Goal: Task Accomplishment & Management: Use online tool/utility

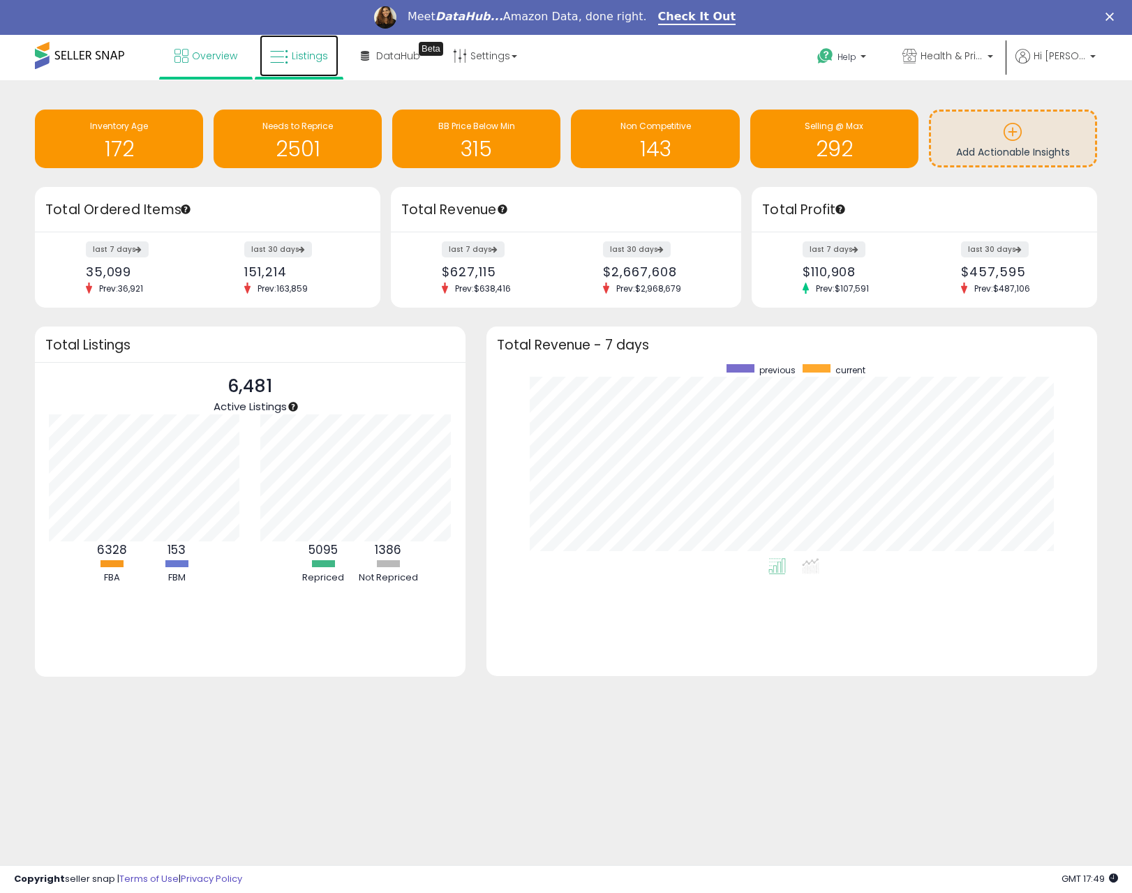
click at [296, 62] on link "Listings" at bounding box center [299, 56] width 79 height 42
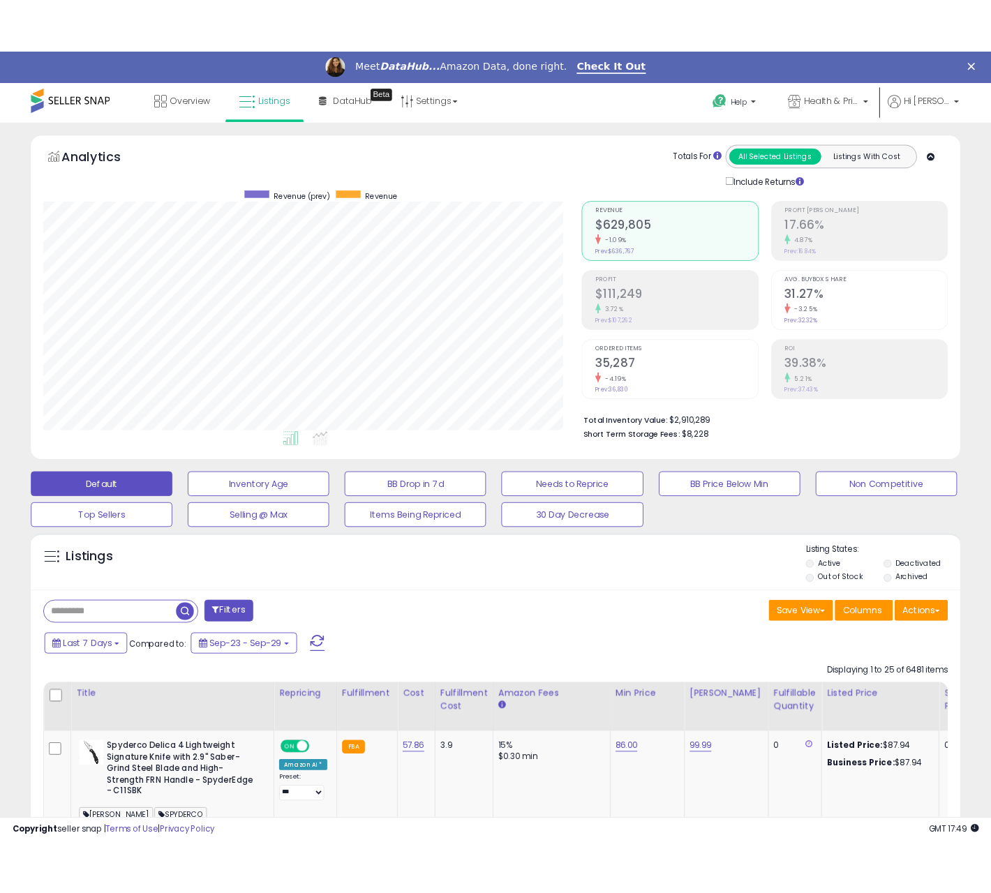
scroll to position [286, 609]
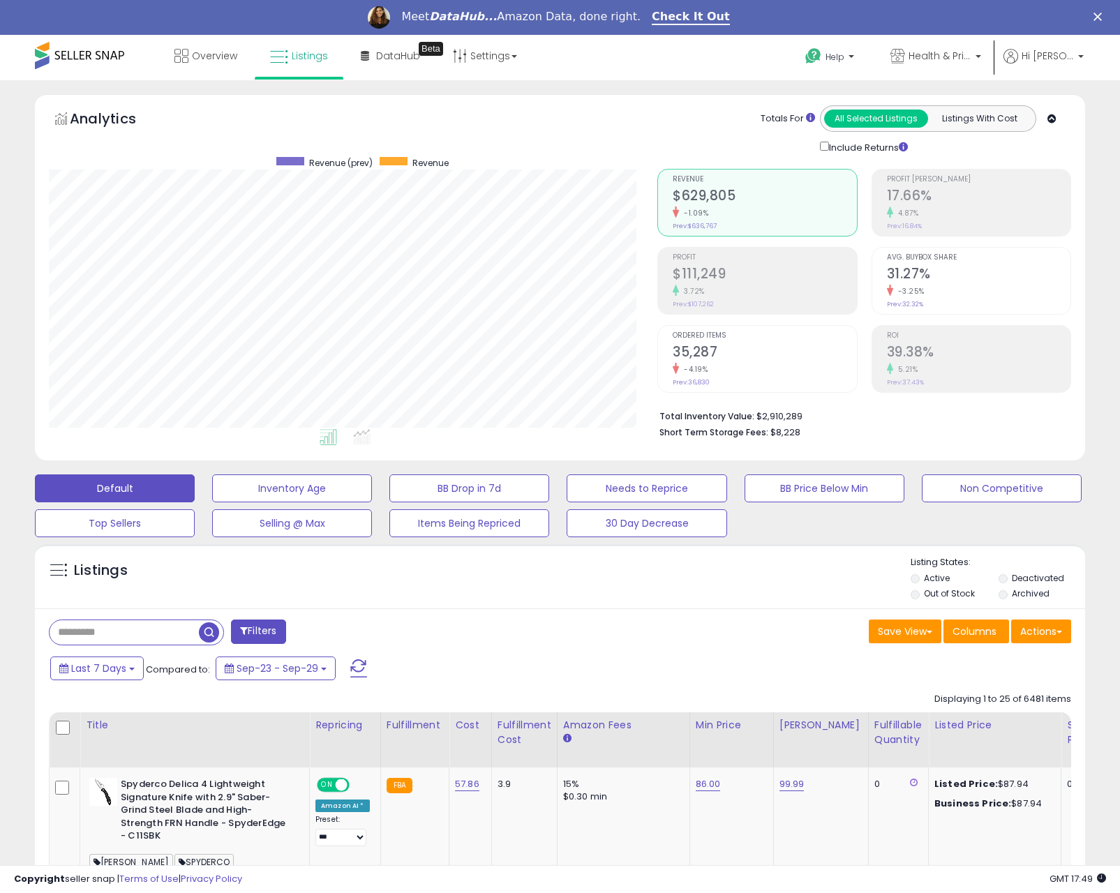
click at [602, 140] on div "Analytics Totals For All Selected Listings Listings With Cost Include Returns" at bounding box center [560, 130] width 1022 height 50
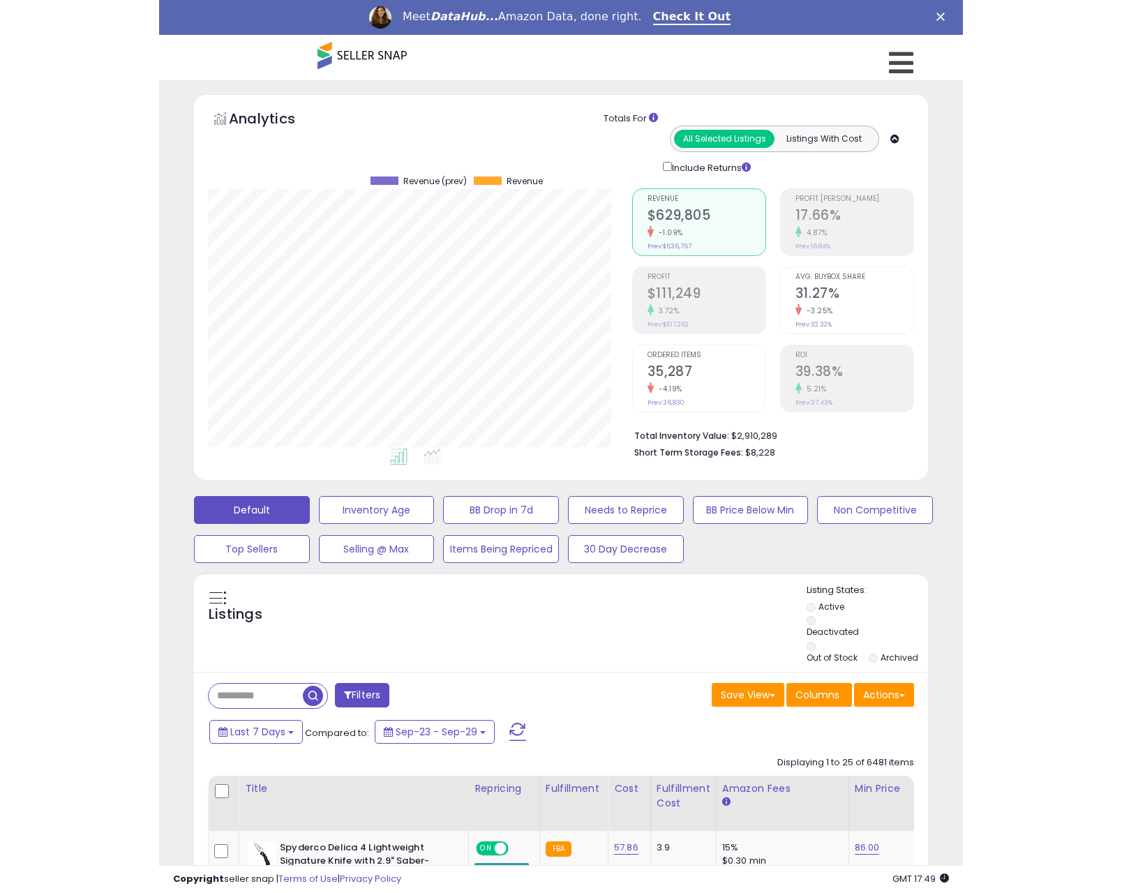
scroll to position [286, 424]
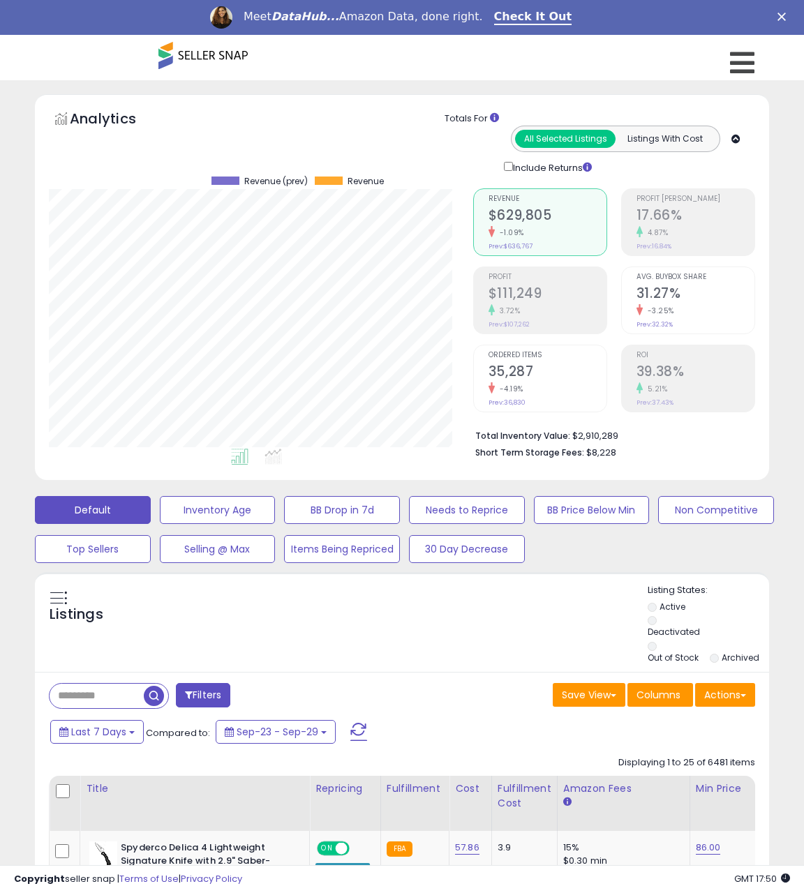
drag, startPoint x: 780, startPoint y: 257, endPoint x: 792, endPoint y: 259, distance: 12.0
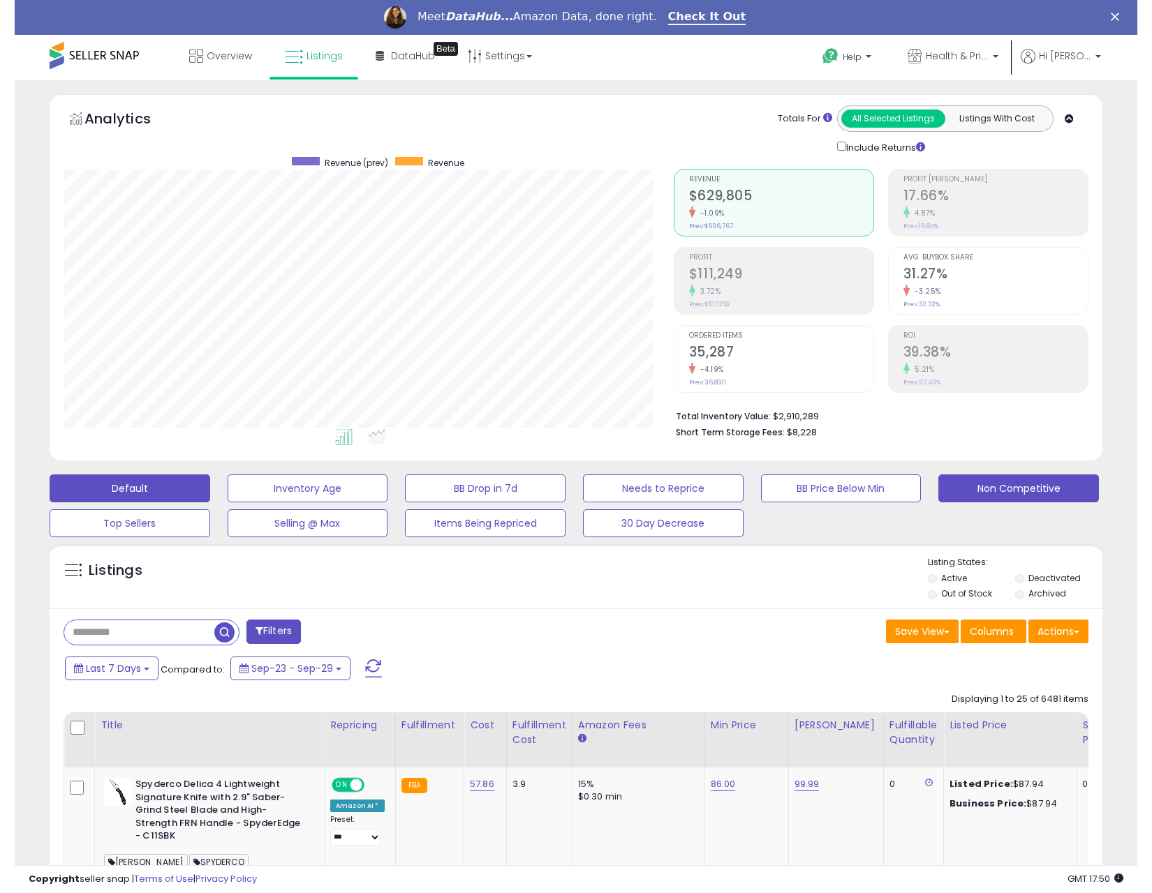
scroll to position [286, 610]
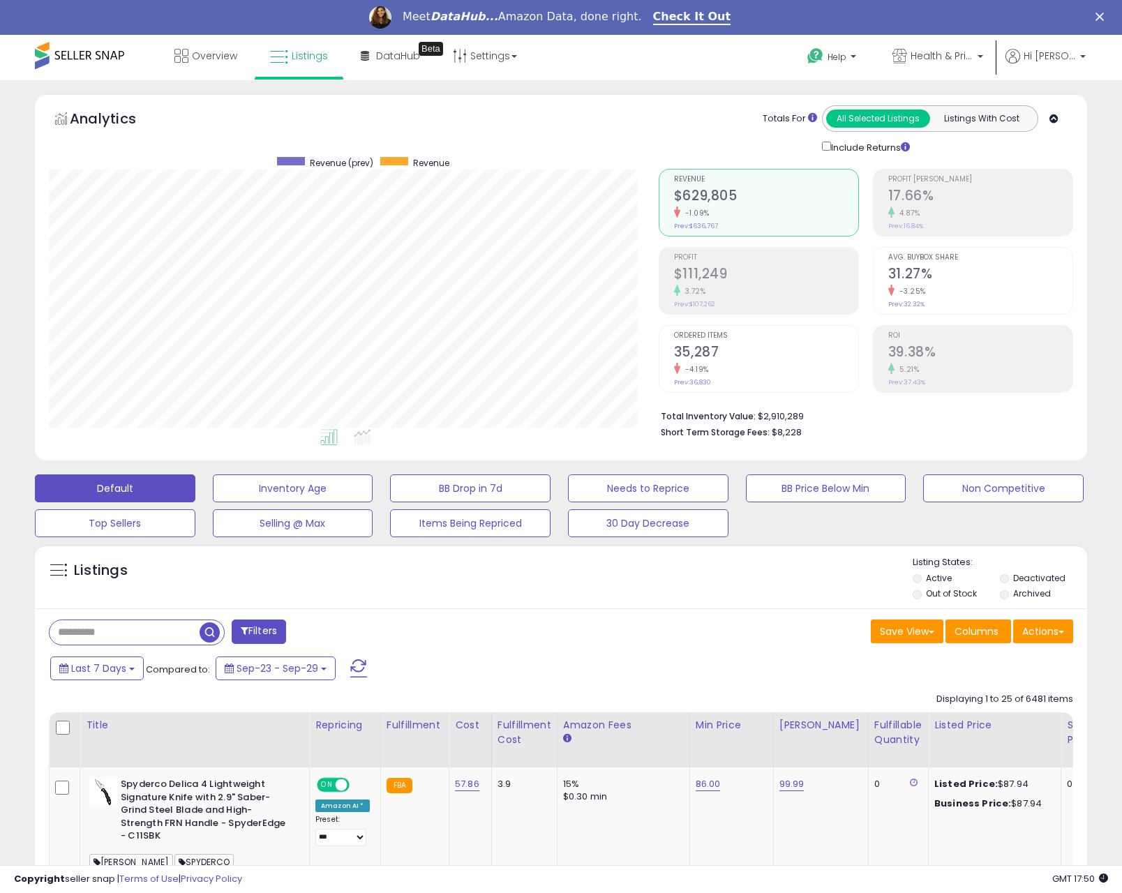
click at [821, 572] on div "Listings" at bounding box center [561, 579] width 1052 height 47
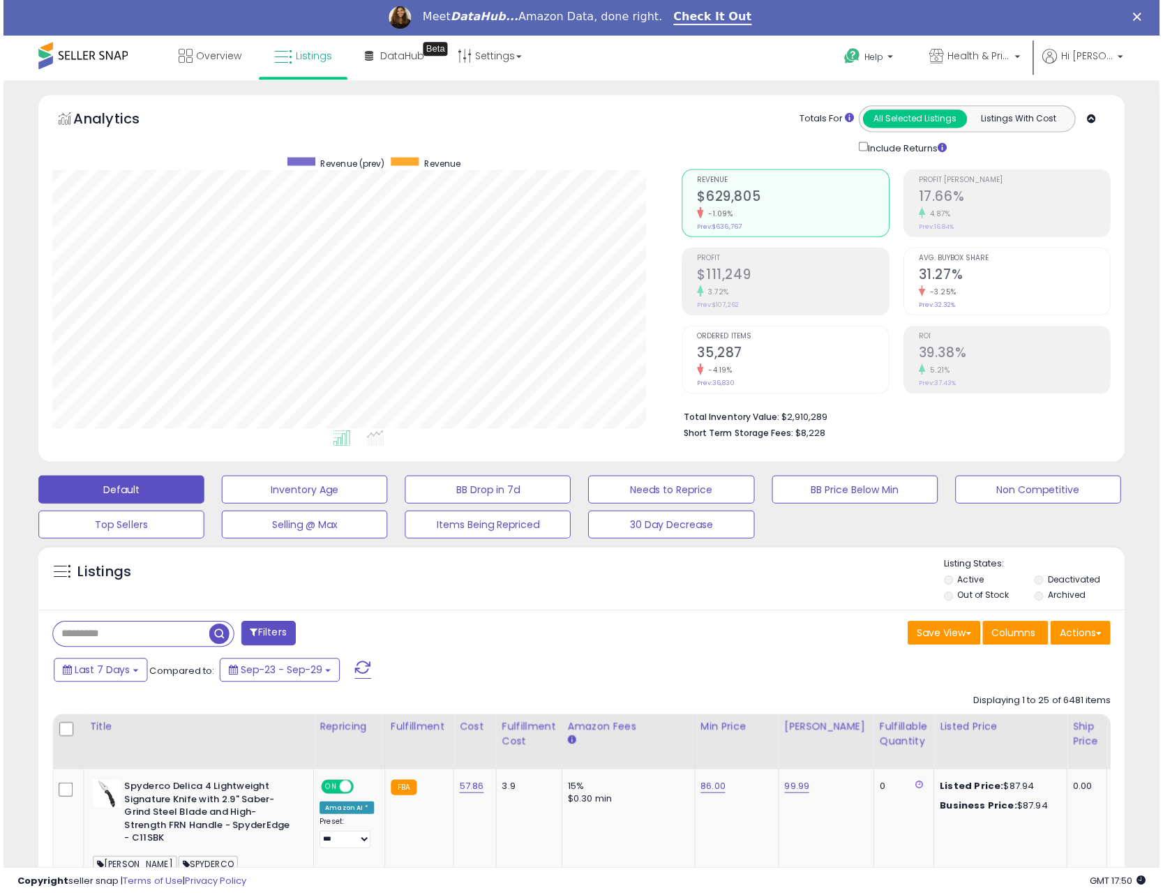
scroll to position [286, 627]
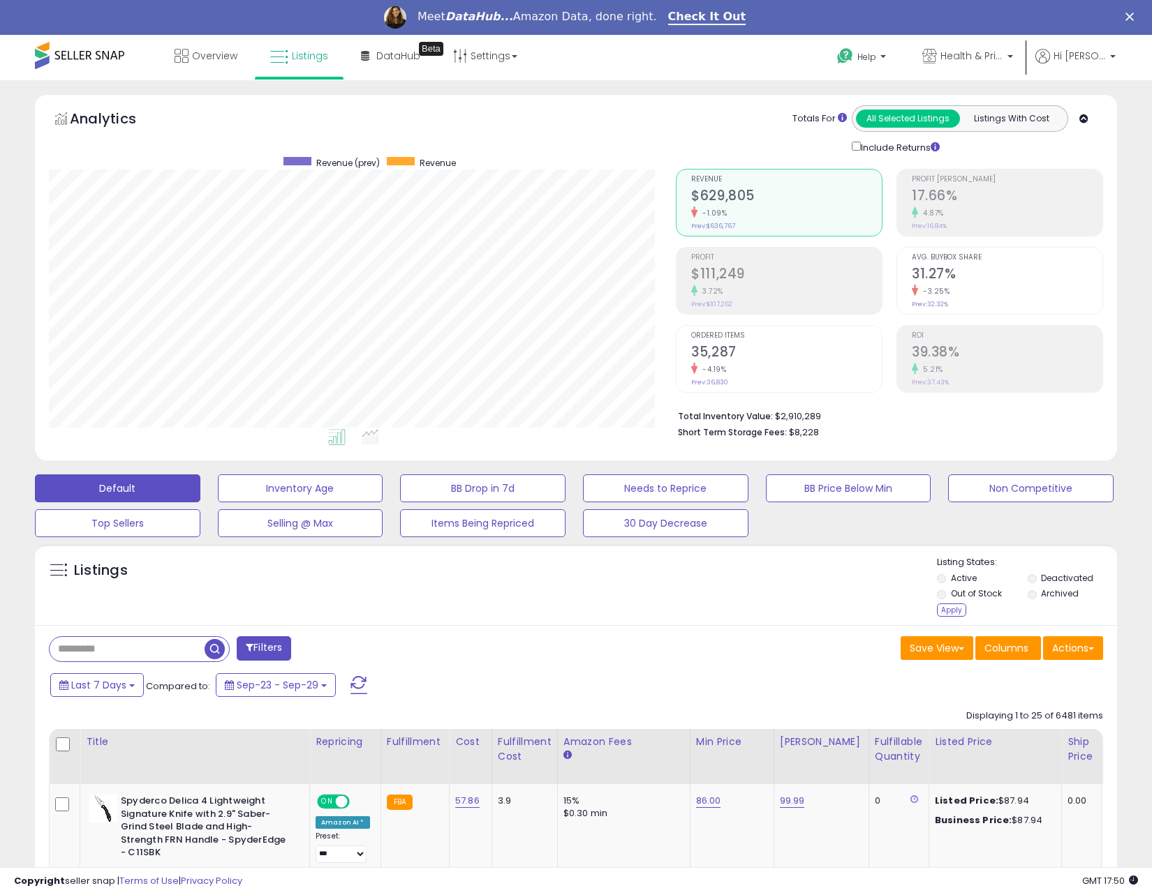
drag, startPoint x: 959, startPoint y: 611, endPoint x: 863, endPoint y: 505, distance: 142.8
click at [959, 610] on div "Apply" at bounding box center [951, 610] width 29 height 13
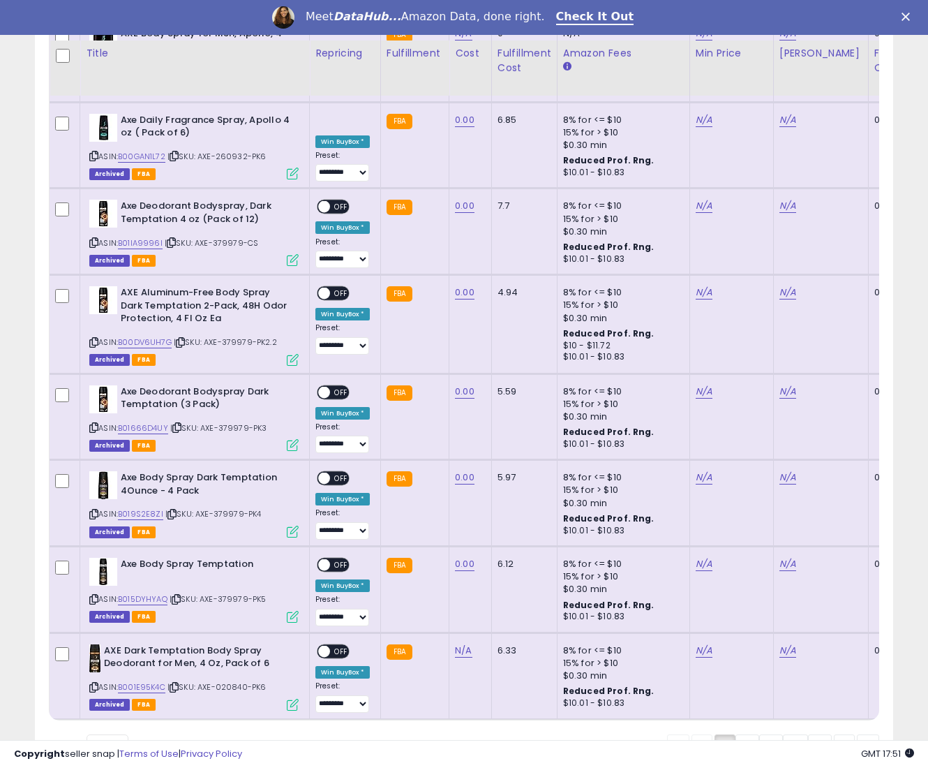
scroll to position [2833, 0]
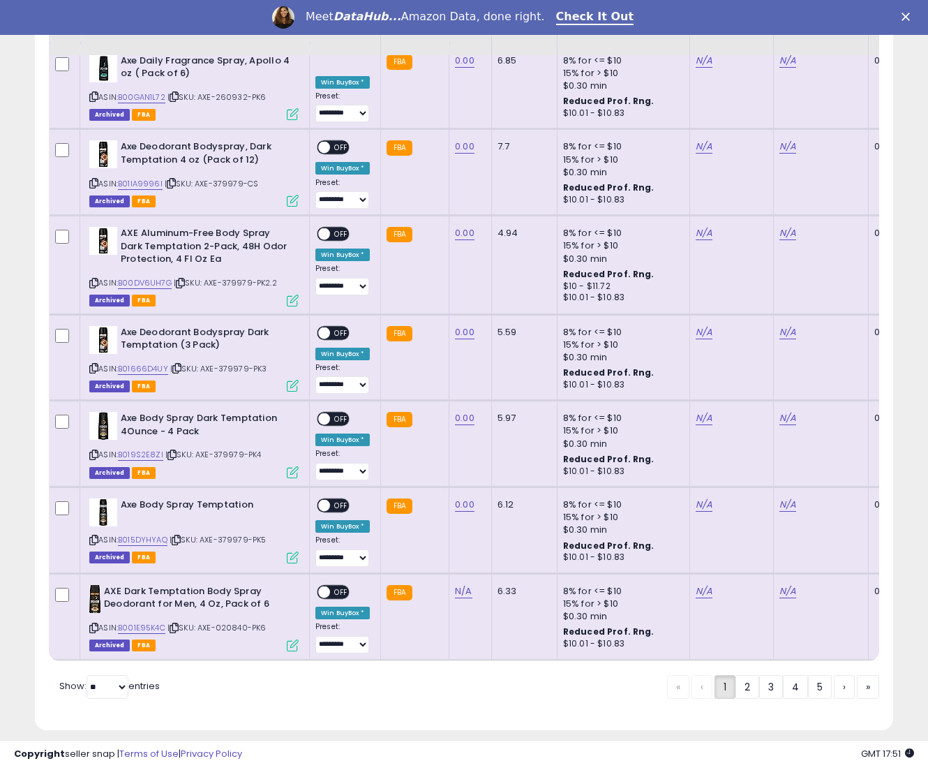
drag, startPoint x: 620, startPoint y: 685, endPoint x: 769, endPoint y: 576, distance: 183.9
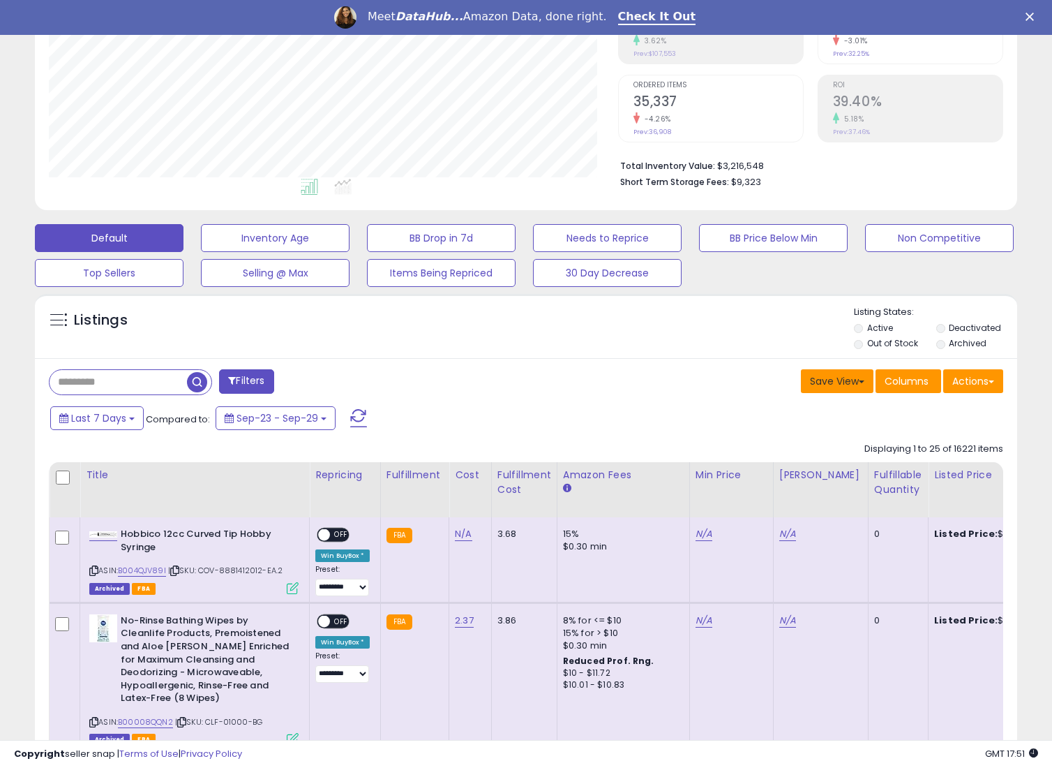
scroll to position [320, 0]
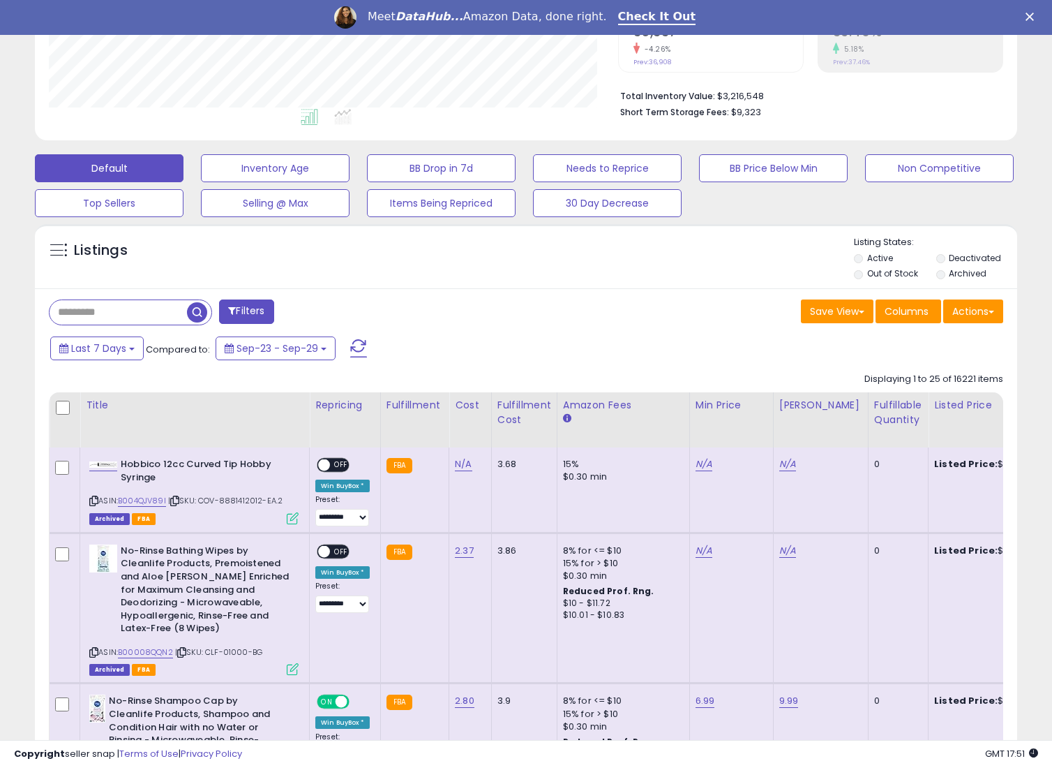
click at [750, 345] on div "Last 7 Days Compared to: Sep-23 - Sep-29" at bounding box center [405, 349] width 716 height 31
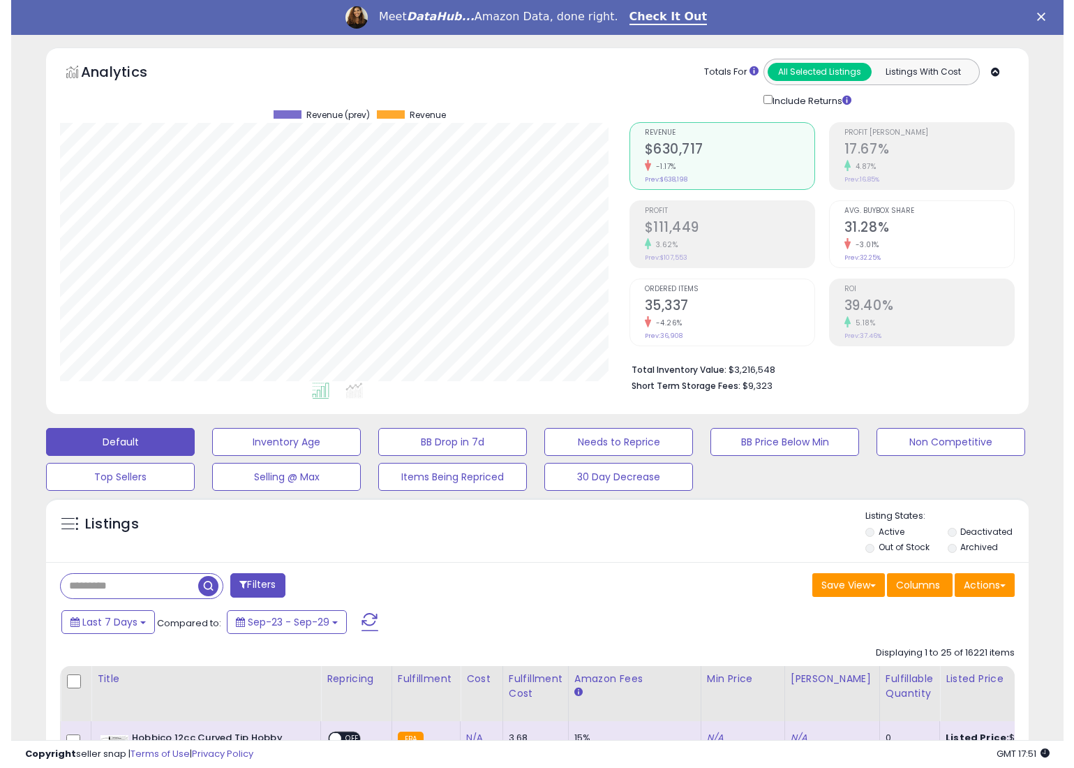
scroll to position [41, 0]
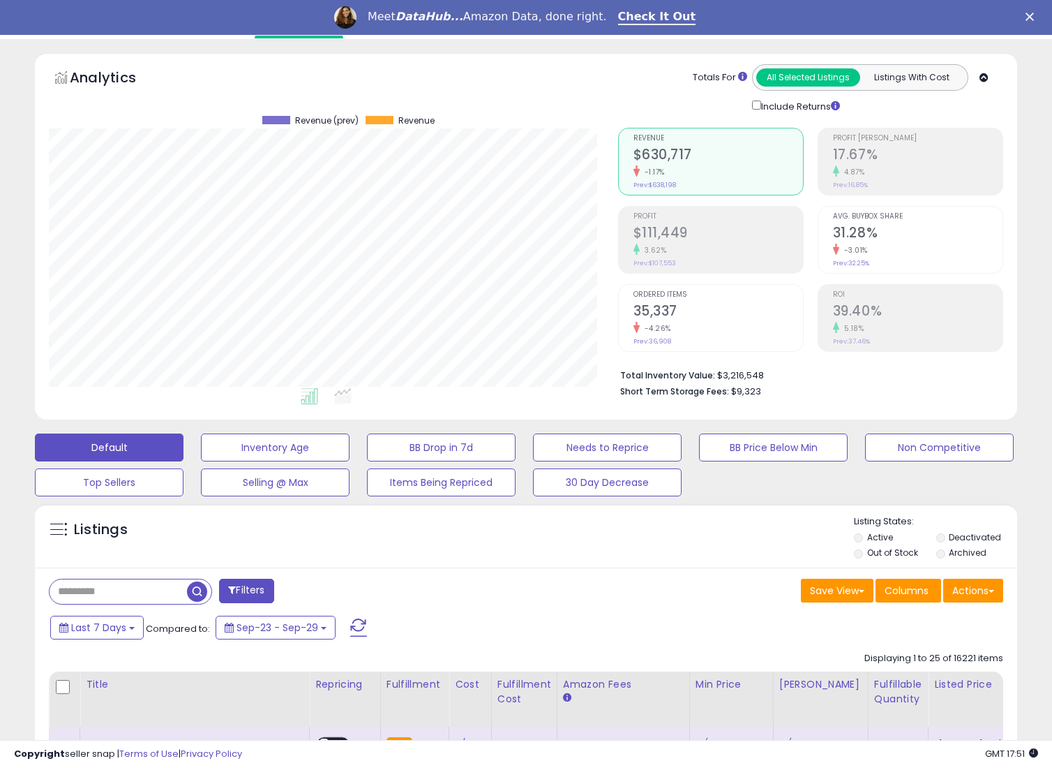
click at [709, 546] on div "Listings" at bounding box center [526, 538] width 983 height 47
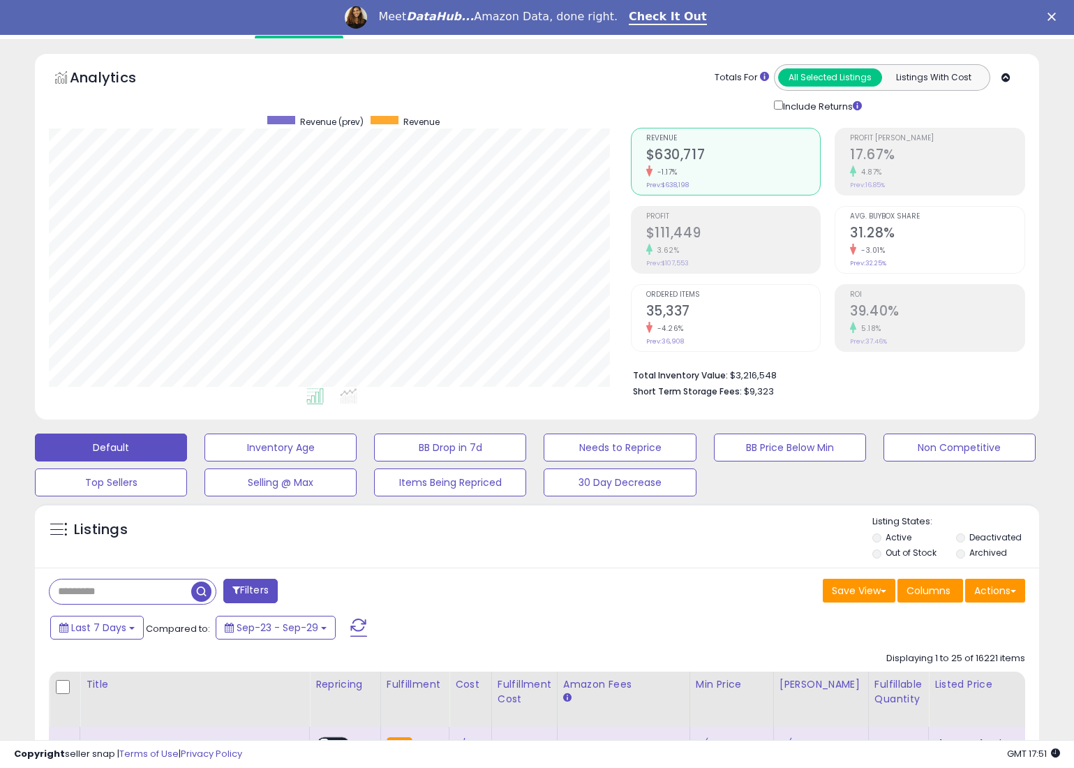
scroll to position [286, 581]
click at [690, 542] on div "Listings" at bounding box center [537, 538] width 1004 height 47
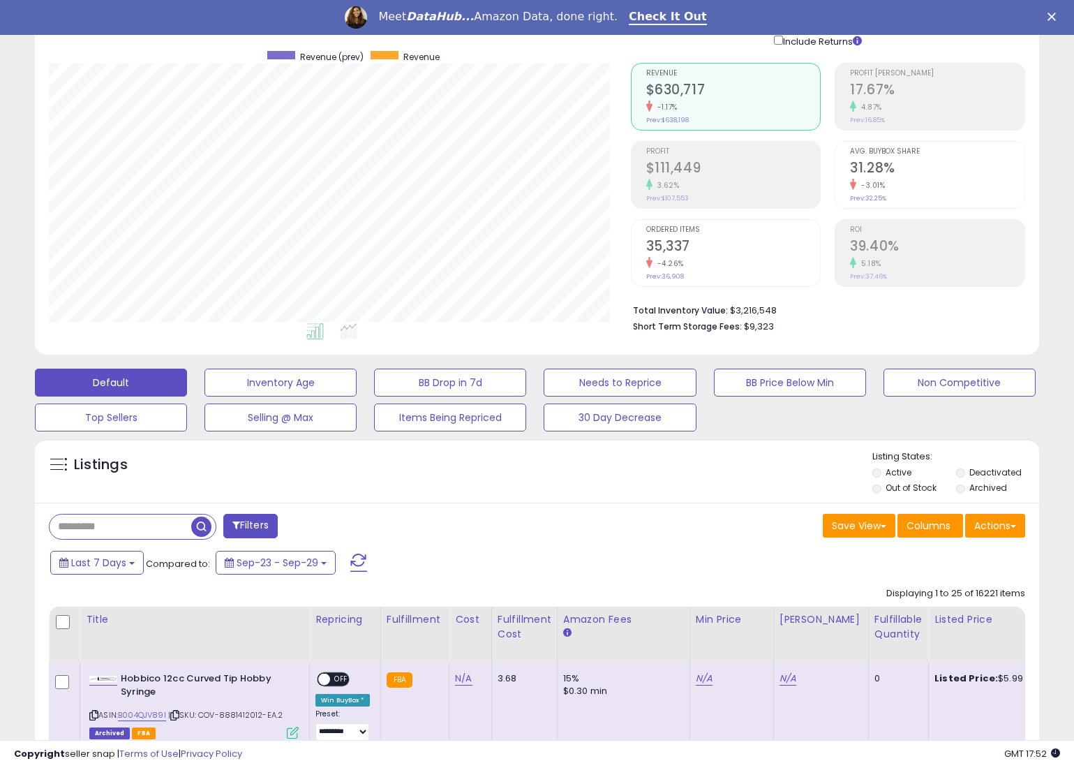
scroll to position [181, 0]
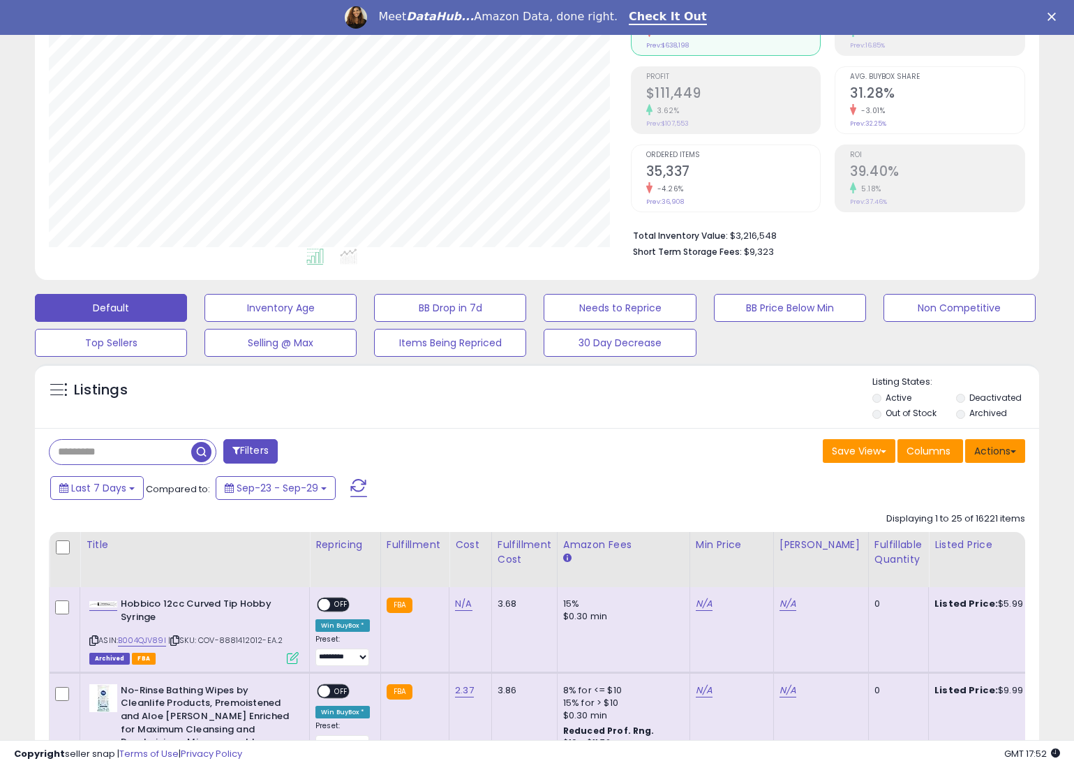
click at [1003, 454] on button "Actions" at bounding box center [995, 451] width 60 height 24
click at [926, 537] on link "Export All Columns" at bounding box center [938, 540] width 153 height 22
click at [992, 451] on button "Actions" at bounding box center [995, 451] width 60 height 24
click at [756, 385] on div "Listings" at bounding box center [537, 398] width 1004 height 47
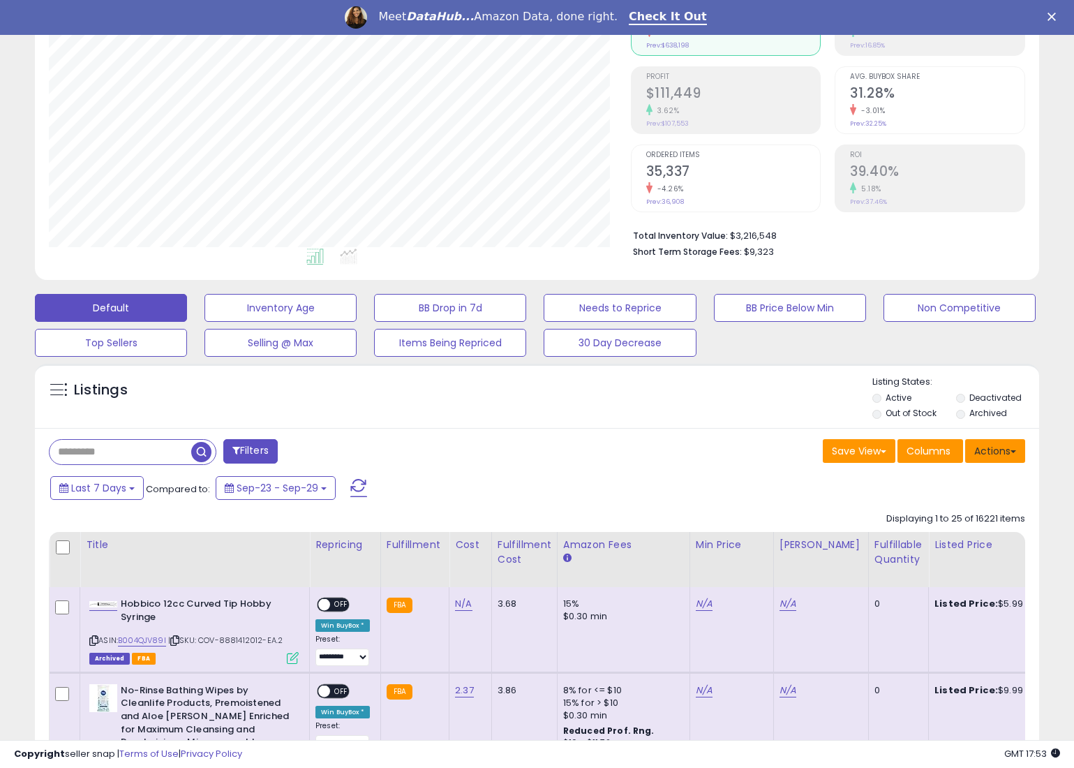
click at [990, 453] on button "Actions" at bounding box center [995, 451] width 60 height 24
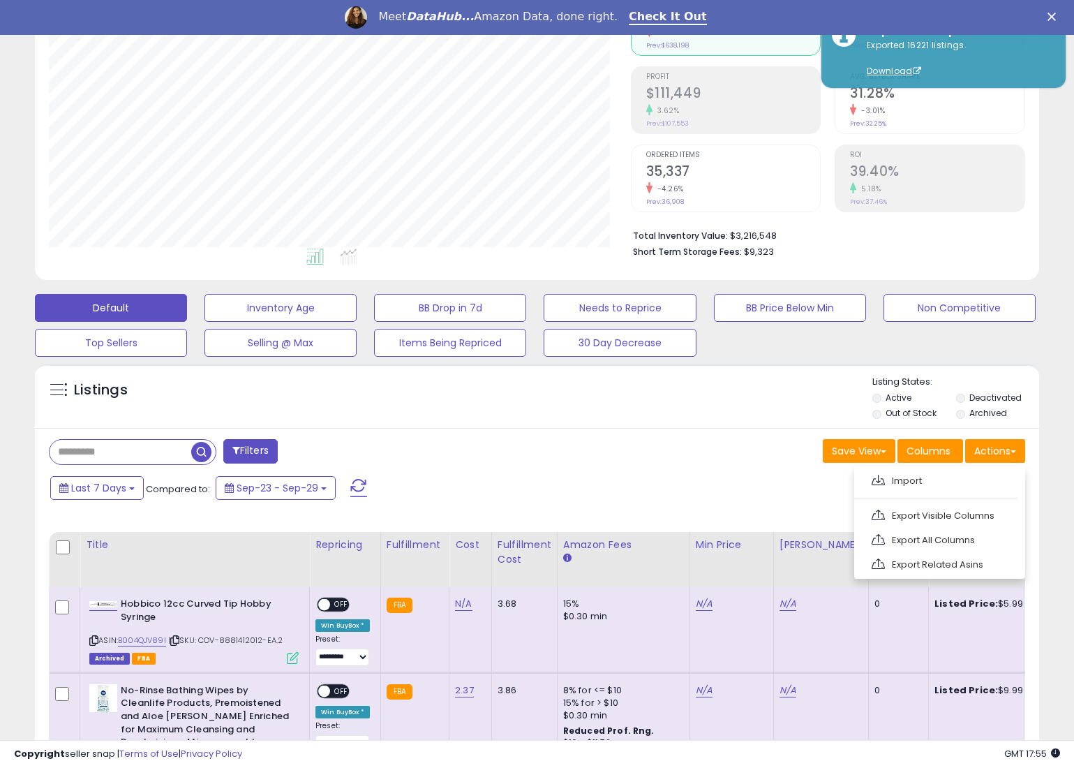
click at [772, 382] on div "Listings" at bounding box center [537, 398] width 1004 height 47
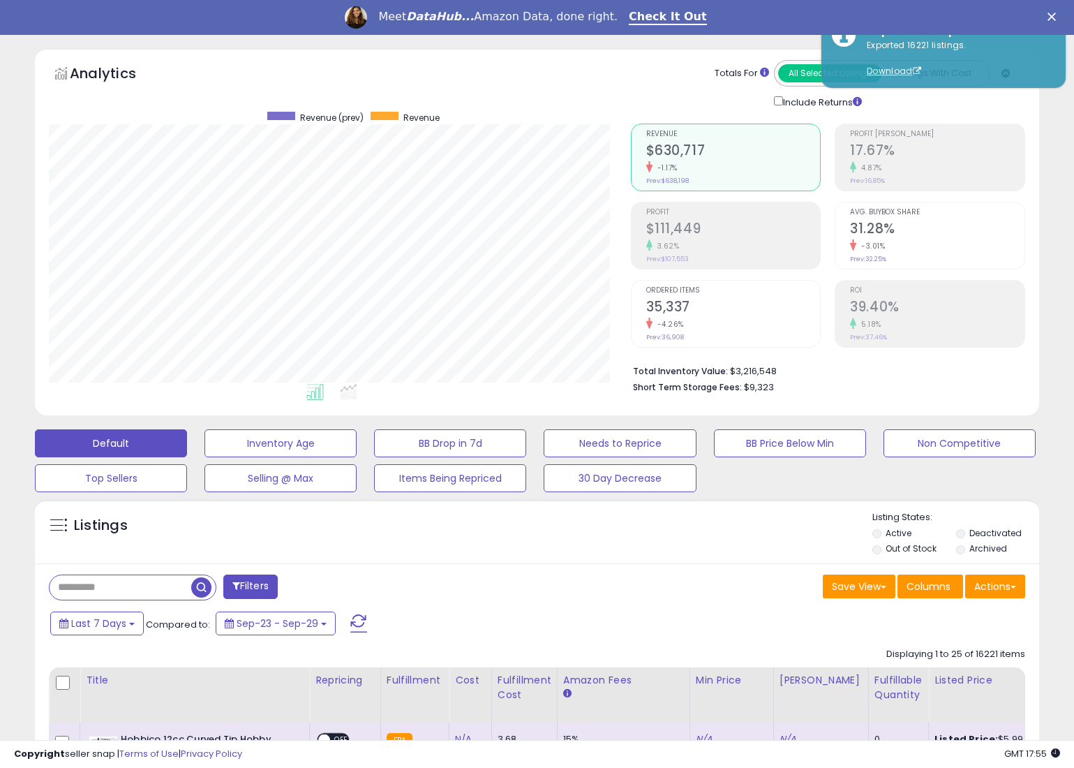
scroll to position [0, 0]
